Goal: Task Accomplishment & Management: Use online tool/utility

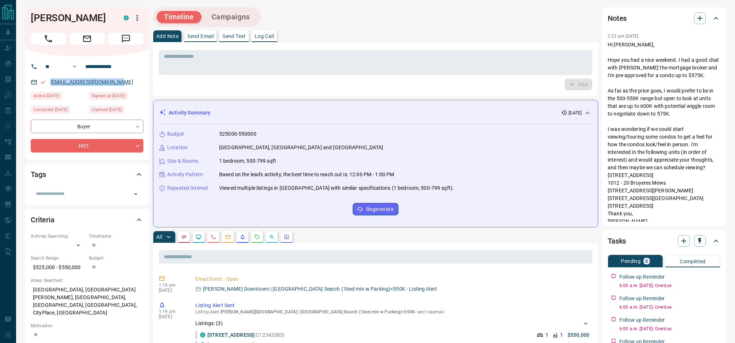
drag, startPoint x: 132, startPoint y: 81, endPoint x: 55, endPoint y: 81, distance: 77.5
click at [50, 82] on div "[EMAIL_ADDRESS][DOMAIN_NAME]" at bounding box center [87, 82] width 113 height 12
copy link "[EMAIL_ADDRESS][DOMAIN_NAME]"
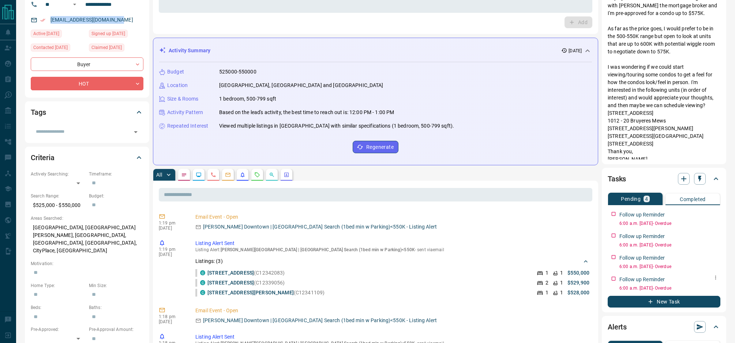
scroll to position [71, 0]
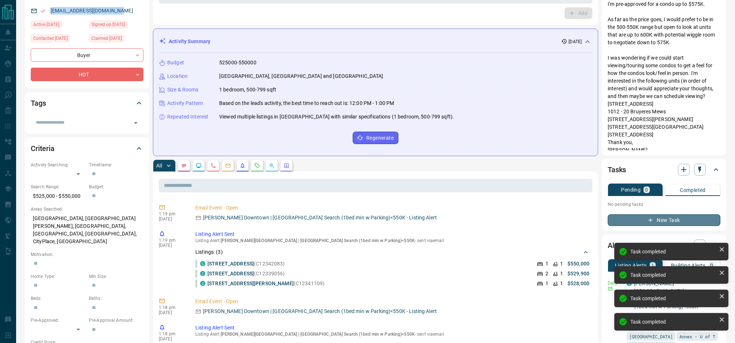
click at [666, 221] on button "New Task" at bounding box center [664, 220] width 113 height 12
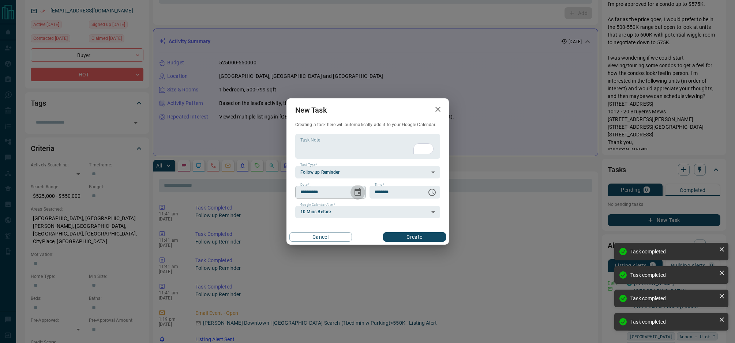
click at [358, 191] on icon "Choose date, selected date is Aug 15, 2025" at bounding box center [357, 191] width 7 height 7
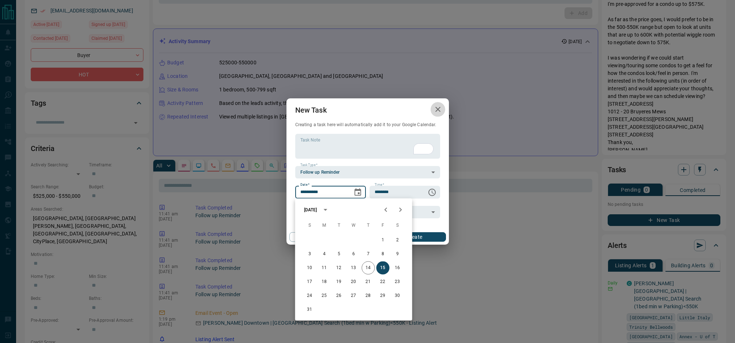
click at [437, 111] on icon "button" at bounding box center [437, 109] width 9 height 9
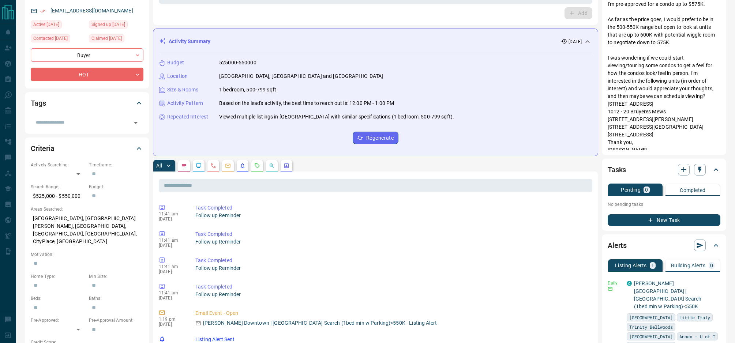
click at [678, 219] on button "New Task" at bounding box center [664, 220] width 113 height 12
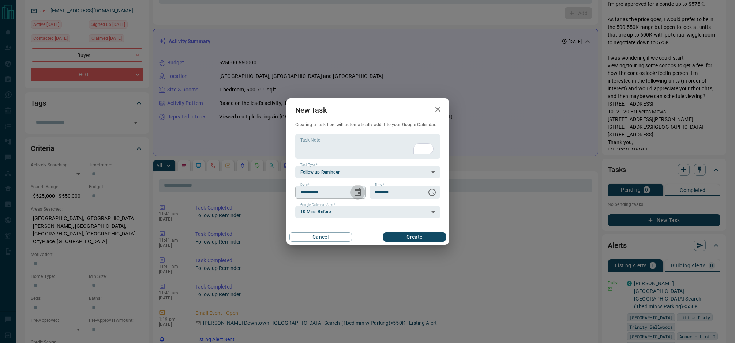
click at [362, 191] on button "Choose date, selected date is Aug 15, 2025" at bounding box center [357, 192] width 15 height 15
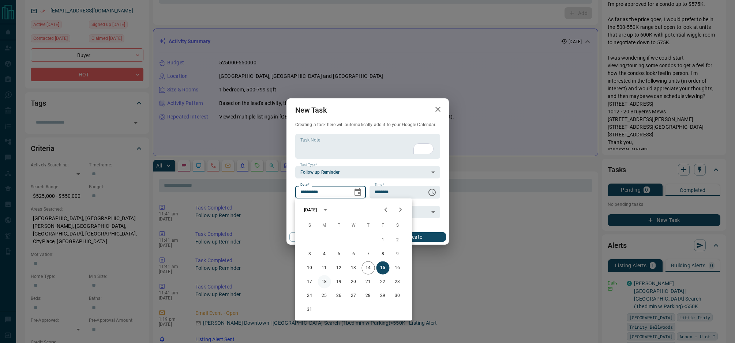
click at [324, 282] on button "18" at bounding box center [324, 281] width 13 height 13
type input "**********"
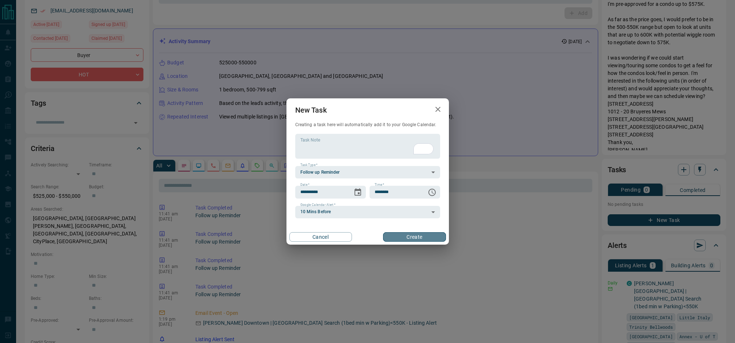
click at [412, 238] on button "Create" at bounding box center [414, 237] width 63 height 10
